Goal: Task Accomplishment & Management: Complete application form

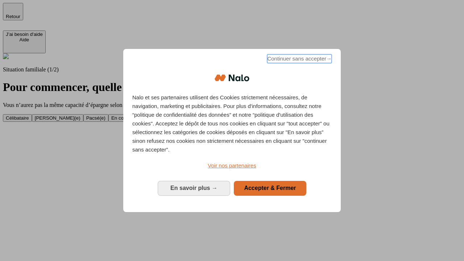
click at [299, 60] on span "Continuer sans accepter →" at bounding box center [299, 58] width 65 height 9
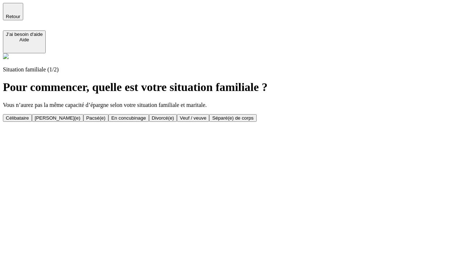
click at [206, 121] on div "Veuf / veuve" at bounding box center [193, 117] width 26 height 5
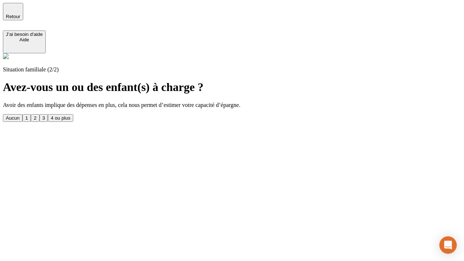
click at [28, 115] on div "1" at bounding box center [26, 117] width 3 height 5
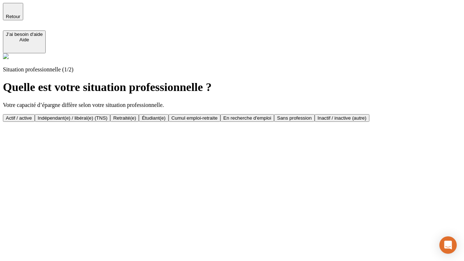
click at [136, 118] on div "Retraité(e)" at bounding box center [124, 117] width 23 height 5
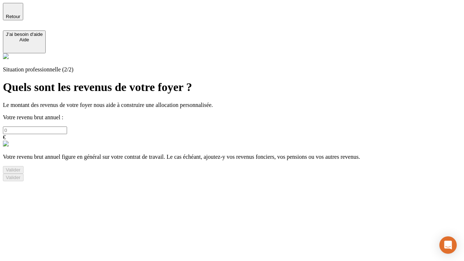
click at [67, 127] on input "text" at bounding box center [35, 131] width 64 height 8
type input "30 000"
click at [21, 173] on div "Valider" at bounding box center [13, 169] width 15 height 5
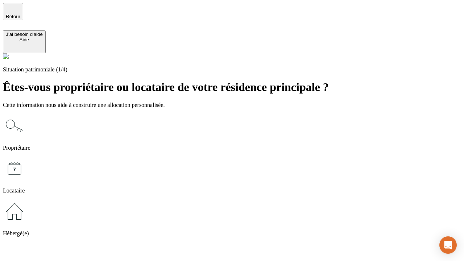
click at [26, 157] on icon at bounding box center [14, 168] width 23 height 23
type input "1 000"
click at [26, 157] on icon at bounding box center [14, 168] width 23 height 23
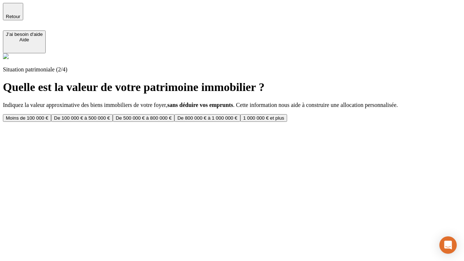
click at [48, 115] on div "Moins de 100 000 €" at bounding box center [27, 117] width 42 height 5
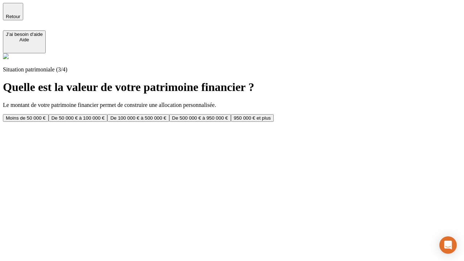
click at [46, 115] on div "Moins de 50 000 €" at bounding box center [26, 117] width 40 height 5
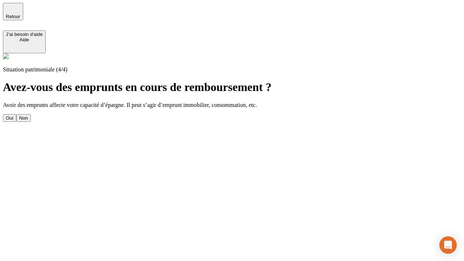
click at [28, 115] on div "Non" at bounding box center [23, 117] width 9 height 5
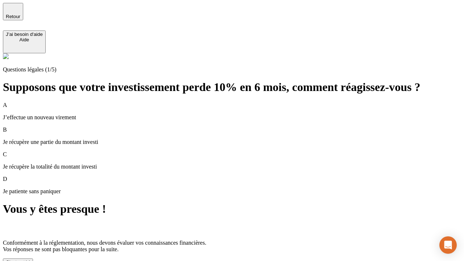
click at [30, 260] on div "C'est noté !" at bounding box center [18, 262] width 24 height 5
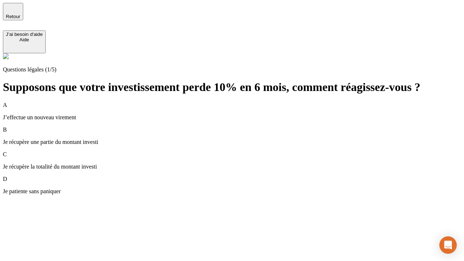
click at [241, 139] on p "Je récupère une partie du montant investi" at bounding box center [232, 142] width 458 height 7
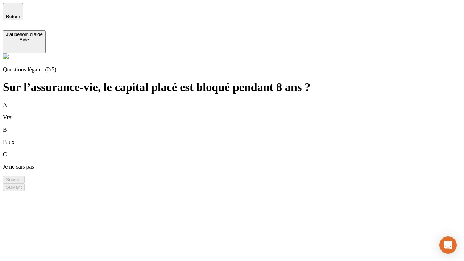
click at [241, 127] on div "B Faux" at bounding box center [232, 136] width 458 height 19
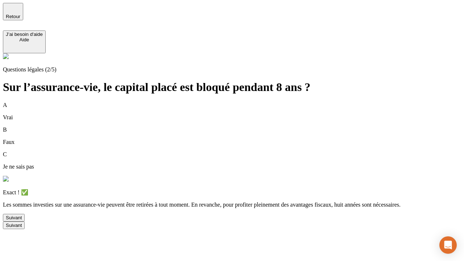
click at [22, 220] on div "Suivant" at bounding box center [14, 217] width 16 height 5
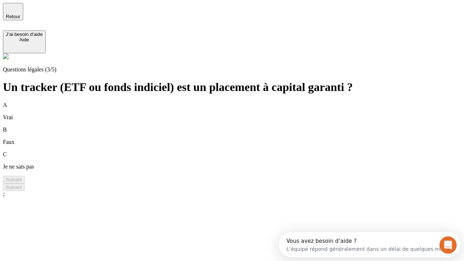
click at [241, 127] on div "B Faux" at bounding box center [232, 136] width 458 height 19
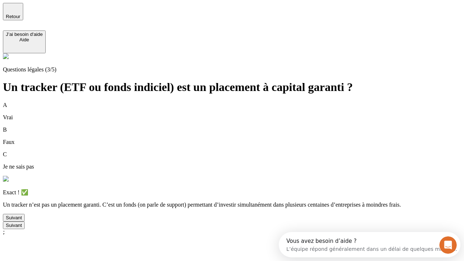
click at [22, 220] on div "Suivant" at bounding box center [14, 217] width 16 height 5
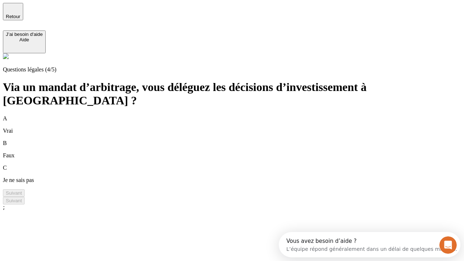
click at [241, 115] on div "A Vrai" at bounding box center [232, 124] width 458 height 19
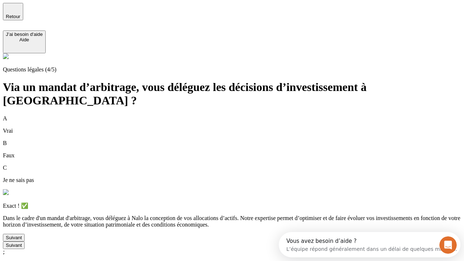
click at [22, 240] on div "Suivant" at bounding box center [14, 237] width 16 height 5
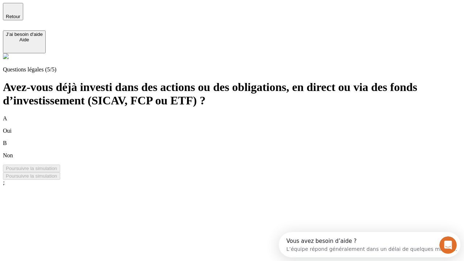
click at [241, 115] on div "A Oui" at bounding box center [232, 124] width 458 height 19
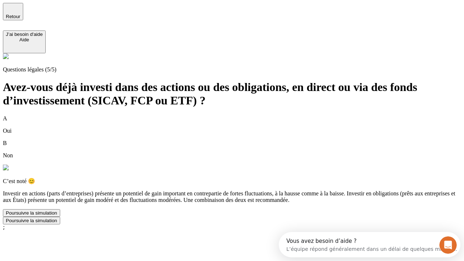
click at [57, 216] on div "Poursuivre la simulation" at bounding box center [31, 212] width 51 height 5
